Goal: Task Accomplishment & Management: Use online tool/utility

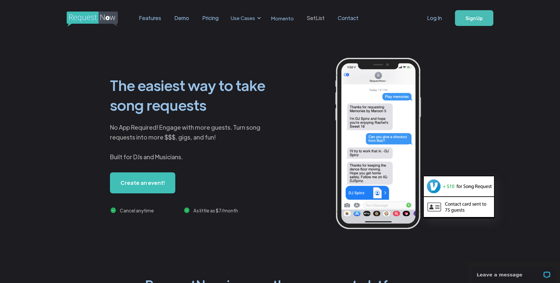
click at [314, 17] on link "SetList" at bounding box center [315, 18] width 31 height 20
click at [150, 17] on link "Features" at bounding box center [149, 18] width 35 height 20
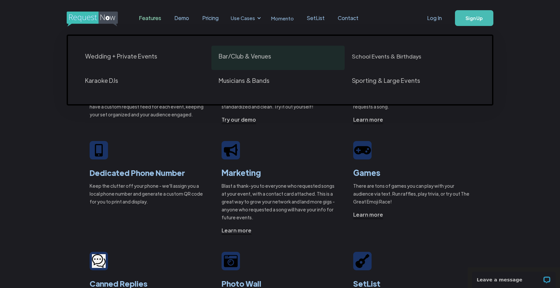
click at [248, 60] on div "Bar/Club & Venues" at bounding box center [245, 56] width 53 height 8
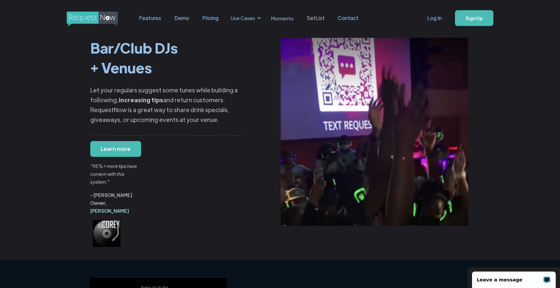
click at [315, 16] on link "SetList" at bounding box center [315, 18] width 31 height 20
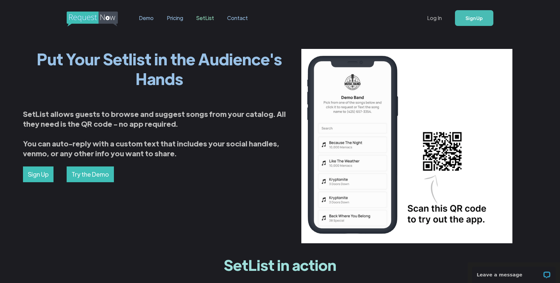
click at [433, 20] on link "Log In" at bounding box center [435, 18] width 28 height 23
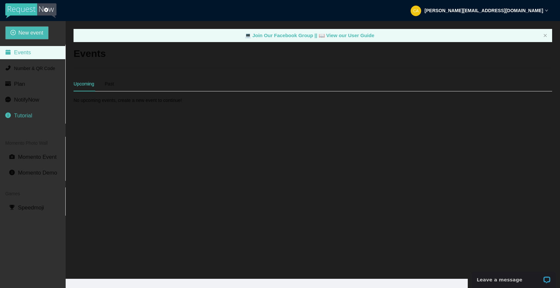
click at [27, 120] on li "Tutorial" at bounding box center [32, 115] width 65 height 13
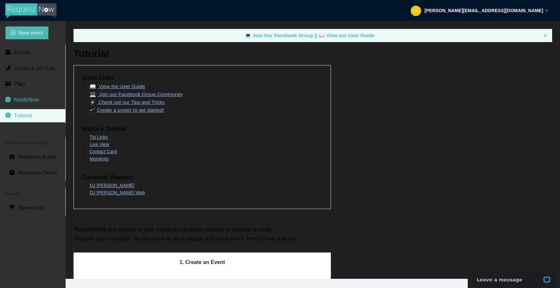
click at [32, 97] on span "NotifyNow" at bounding box center [26, 100] width 25 height 6
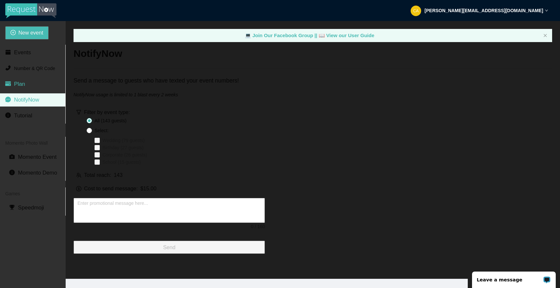
click at [29, 84] on li "Plan" at bounding box center [32, 83] width 65 height 13
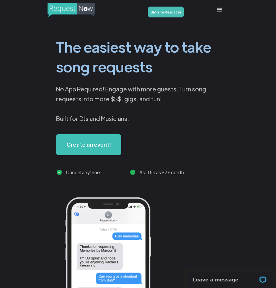
click at [166, 13] on link "Sign In/Register" at bounding box center [166, 12] width 36 height 11
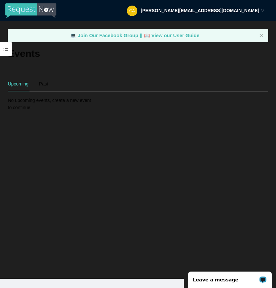
click at [262, 11] on icon "down" at bounding box center [262, 10] width 3 height 3
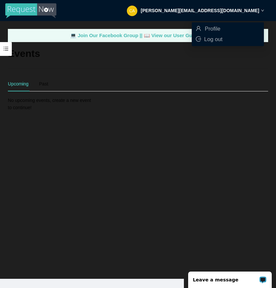
click at [106, 113] on main "💻 Join Our Facebook Group || 📖 View our User Guide Events Upcoming Past No upco…" at bounding box center [138, 149] width 276 height 257
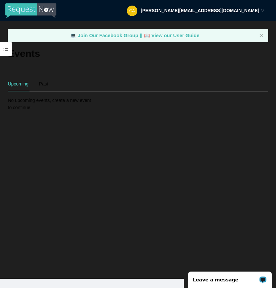
click at [15, 84] on div "Upcoming" at bounding box center [18, 83] width 21 height 7
click at [42, 85] on div "Past" at bounding box center [43, 83] width 9 height 7
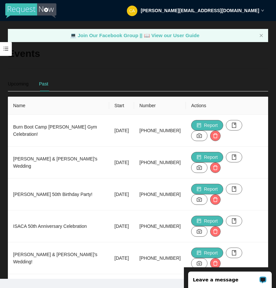
click at [25, 9] on img at bounding box center [30, 10] width 51 height 15
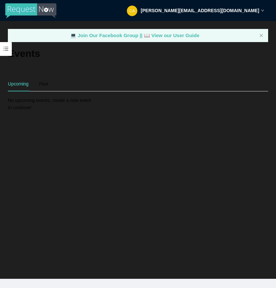
click at [3, 49] on span at bounding box center [6, 49] width 12 height 14
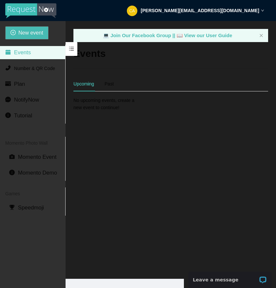
click at [22, 49] on li "Events" at bounding box center [32, 52] width 65 height 13
click at [27, 68] on span "Number & QR Code" at bounding box center [34, 68] width 41 height 5
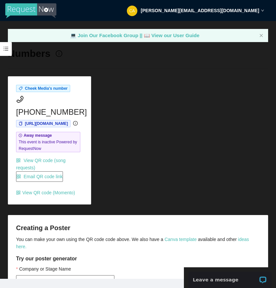
click at [7, 49] on span at bounding box center [6, 49] width 12 height 14
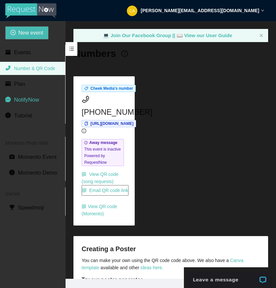
click at [26, 97] on span "NotifyNow" at bounding box center [26, 100] width 25 height 6
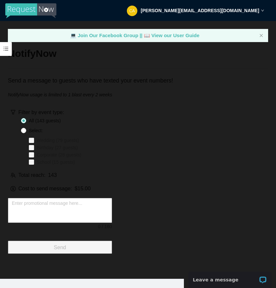
click at [9, 47] on span at bounding box center [6, 49] width 12 height 14
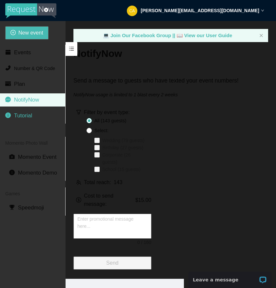
click at [29, 114] on span "Tutorial" at bounding box center [23, 115] width 18 height 6
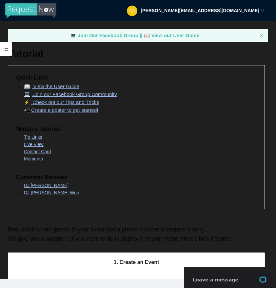
click at [6, 50] on span at bounding box center [6, 49] width 12 height 14
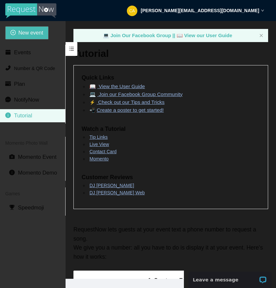
drag, startPoint x: 220, startPoint y: 74, endPoint x: 231, endPoint y: 59, distance: 17.8
click at [221, 73] on div "Quick Links 📖 View the User Guide 💻 Join our Facebook Group Community ⚡️ Check …" at bounding box center [171, 137] width 195 height 144
click at [262, 6] on div "carey@cheekmedia.live" at bounding box center [196, 10] width 138 height 21
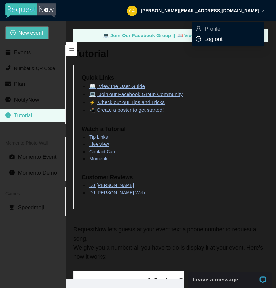
click at [215, 42] on span "Log out" at bounding box center [214, 39] width 18 height 6
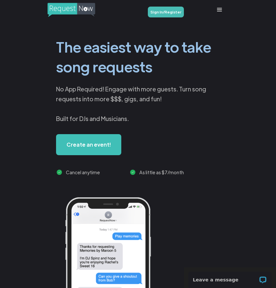
click at [219, 8] on div "menu" at bounding box center [220, 10] width 8 height 8
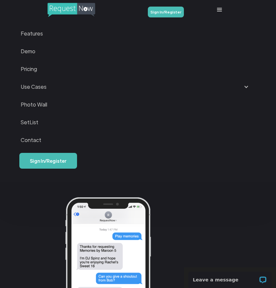
click at [34, 122] on link "SetList" at bounding box center [138, 122] width 235 height 18
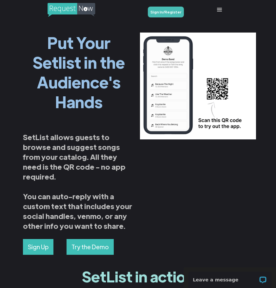
click at [162, 10] on link "Sign In/Register" at bounding box center [166, 12] width 36 height 11
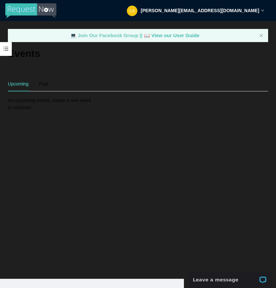
click at [117, 36] on link "💻 Join Our Facebook Group ||" at bounding box center [107, 36] width 74 height 6
click at [253, 34] on div "💻 Join Our Facebook Group || 📖 View our User Guide" at bounding box center [138, 35] width 261 height 13
click at [260, 36] on div "💻 Join Our Facebook Group || 📖 View our User Guide" at bounding box center [138, 35] width 261 height 13
click at [8, 50] on span at bounding box center [6, 49] width 12 height 14
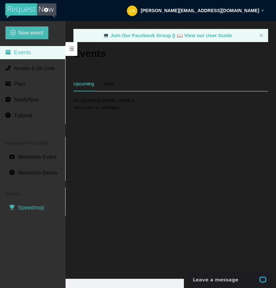
click at [35, 208] on span "Speedmoji" at bounding box center [31, 207] width 26 height 6
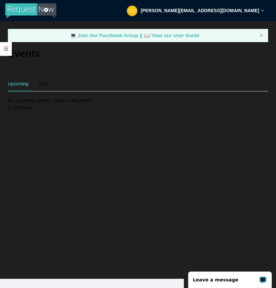
click at [19, 53] on h2 "Events" at bounding box center [24, 53] width 32 height 13
click at [14, 51] on h2 "Events" at bounding box center [24, 53] width 32 height 13
click at [3, 50] on span at bounding box center [6, 49] width 12 height 14
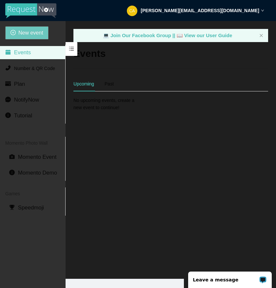
click at [30, 32] on span "New event" at bounding box center [30, 33] width 25 height 8
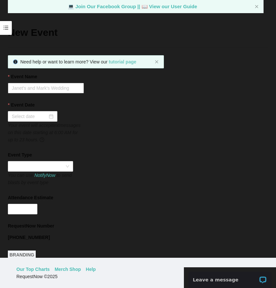
click at [125, 60] on b "tutorial page" at bounding box center [123, 61] width 28 height 5
